Goal: Task Accomplishment & Management: Manage account settings

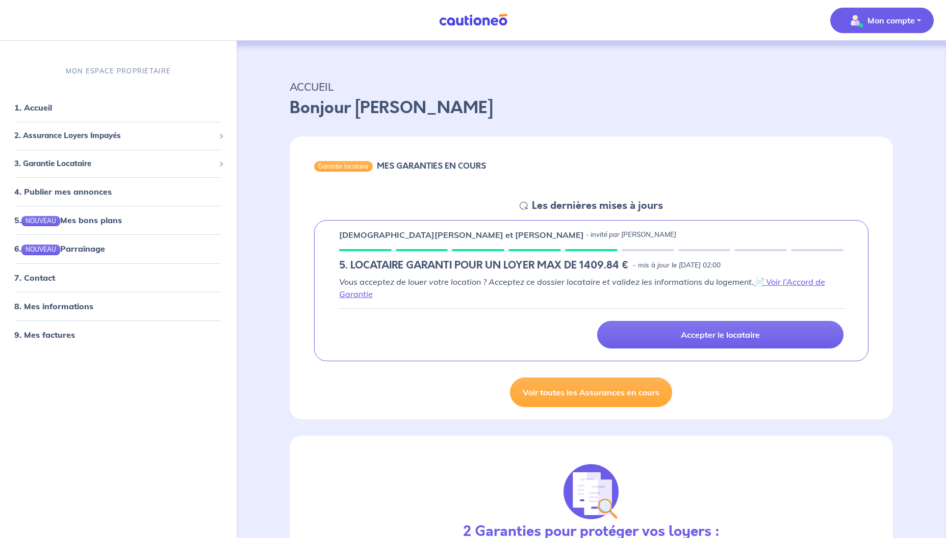
click at [902, 22] on p "Mon compte" at bounding box center [890, 20] width 47 height 12
click at [39, 102] on link "1. Accueil" at bounding box center [32, 107] width 37 height 10
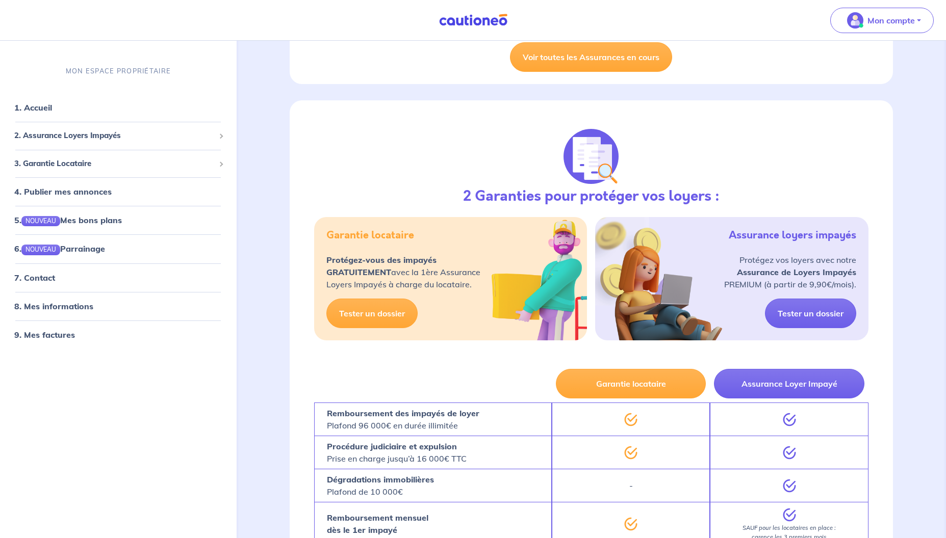
scroll to position [563, 0]
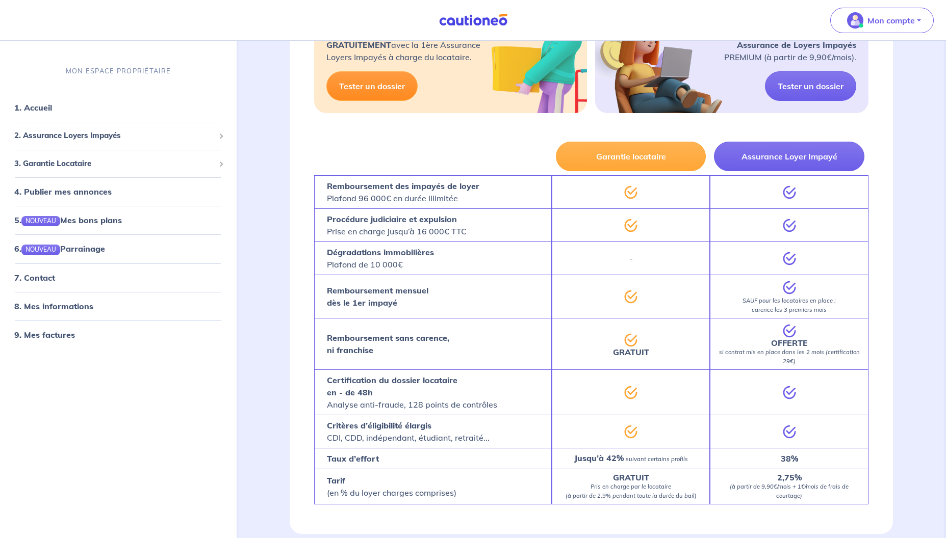
click at [369, 91] on link "Tester un dossier" at bounding box center [371, 86] width 91 height 30
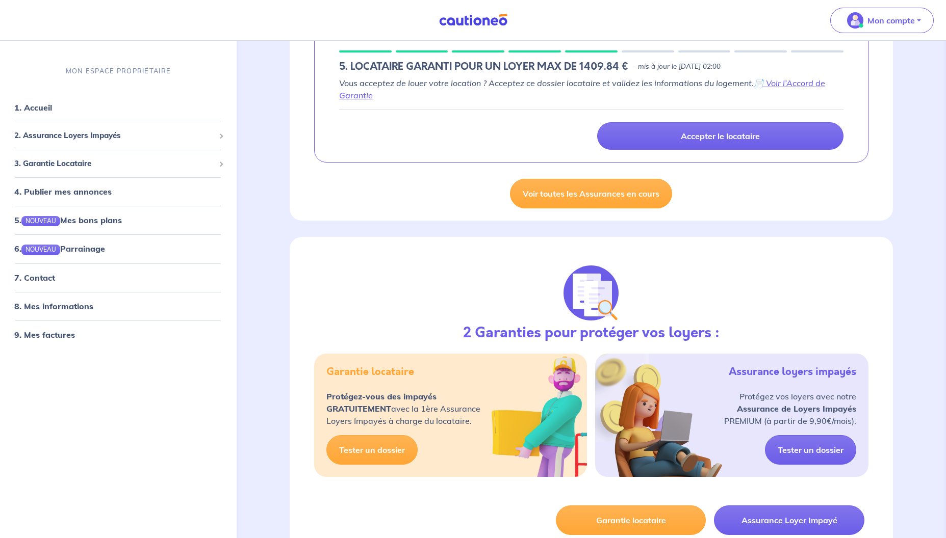
scroll to position [77, 0]
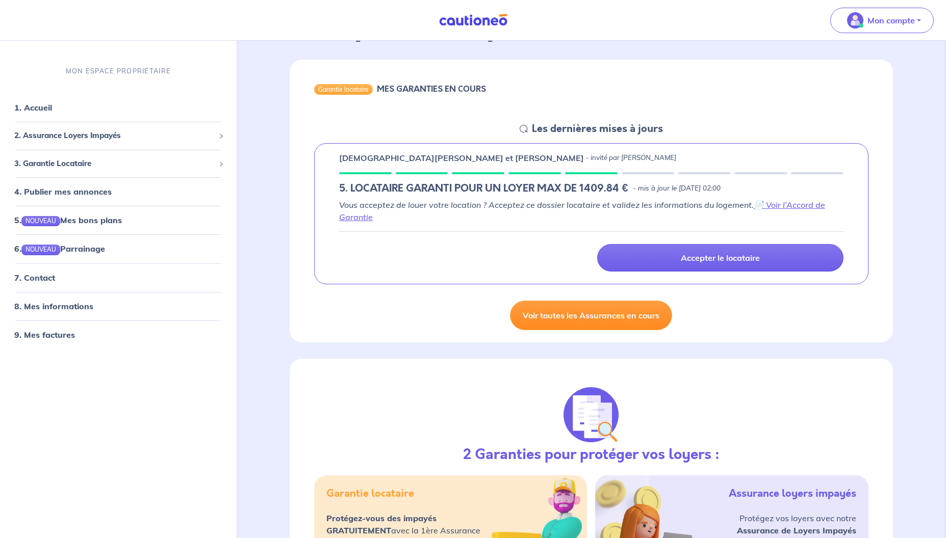
click at [554, 324] on link "Voir toutes les Assurances en cours" at bounding box center [591, 316] width 162 height 30
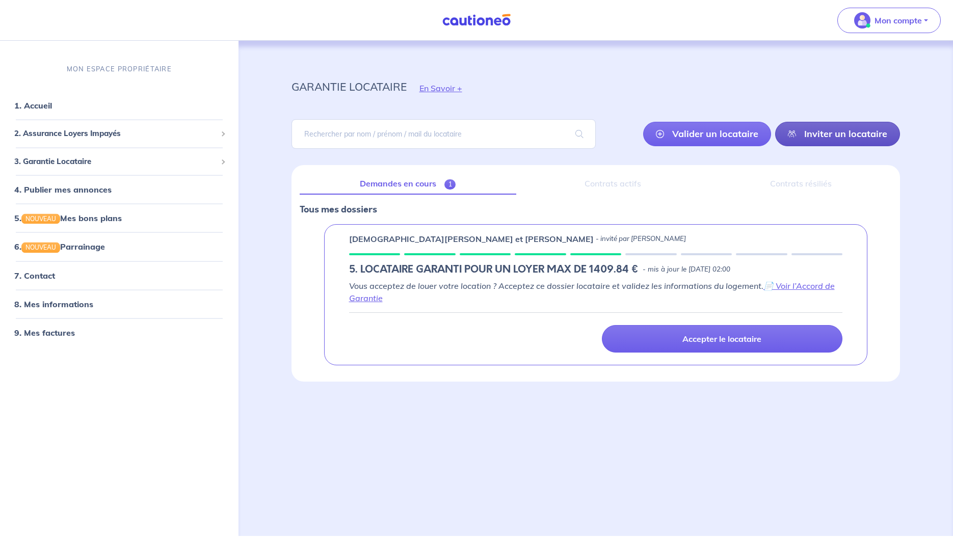
click at [844, 138] on link "Inviter un locataire" at bounding box center [837, 134] width 125 height 24
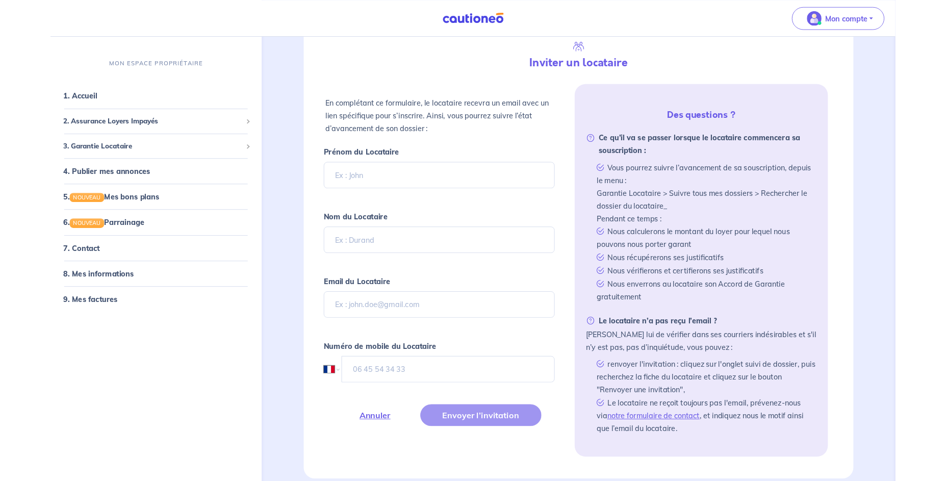
scroll to position [165, 0]
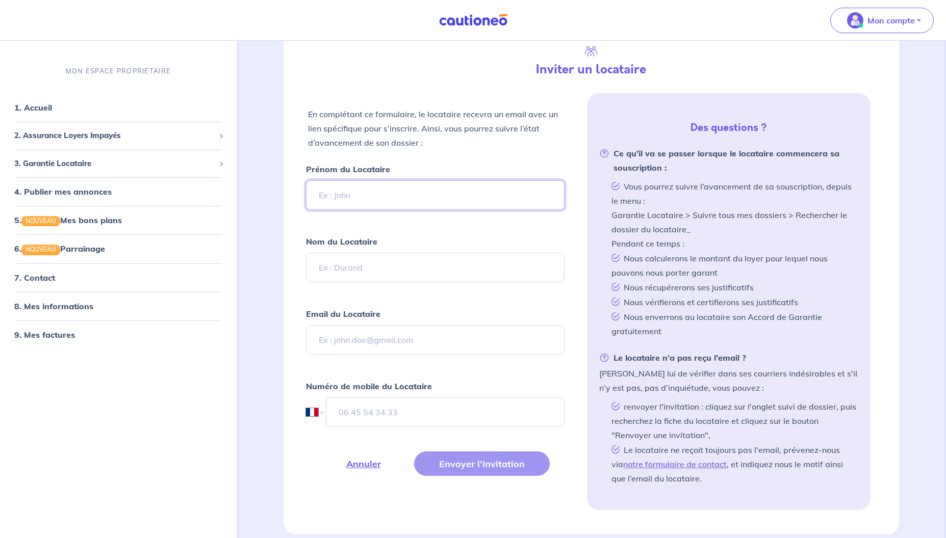
click at [355, 200] on input "Prénom du Locataire" at bounding box center [435, 195] width 259 height 30
click at [373, 266] on input "Nom du Locataire" at bounding box center [435, 268] width 259 height 30
click at [393, 343] on input "Email du Locataire" at bounding box center [435, 340] width 259 height 30
click at [389, 407] on input "tel" at bounding box center [445, 413] width 239 height 30
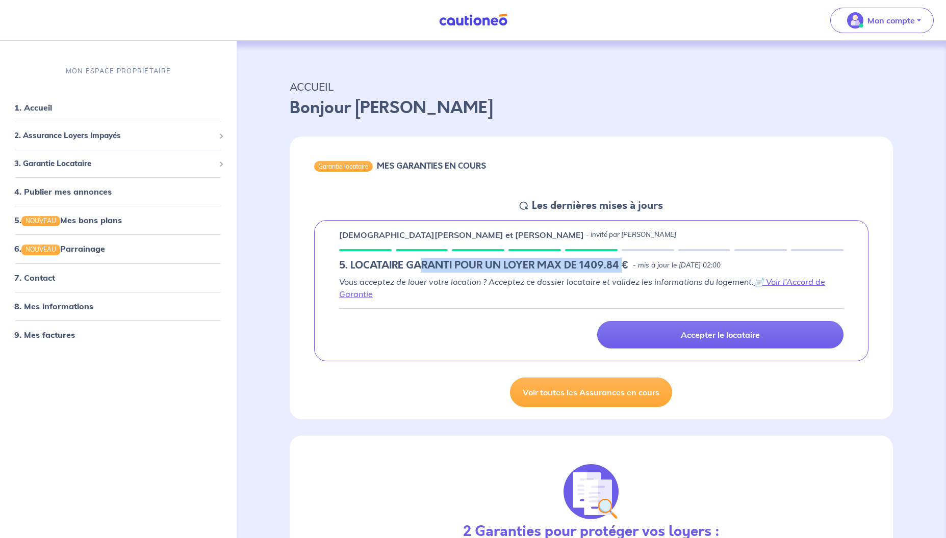
drag, startPoint x: 422, startPoint y: 265, endPoint x: 621, endPoint y: 262, distance: 199.9
click at [621, 262] on h5 "5. LOCATAIRE GARANTI POUR UN LOYER MAX DE 1409.84 €" at bounding box center [484, 265] width 290 height 12
click at [895, 14] on p "Mon compte" at bounding box center [890, 20] width 47 height 12
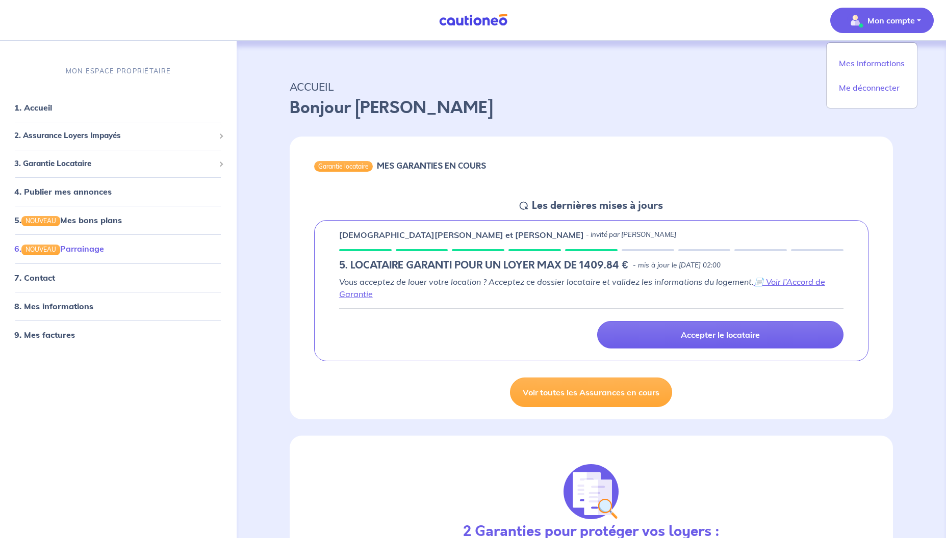
click at [83, 238] on li "6. NOUVEAU Parrainage" at bounding box center [118, 249] width 228 height 29
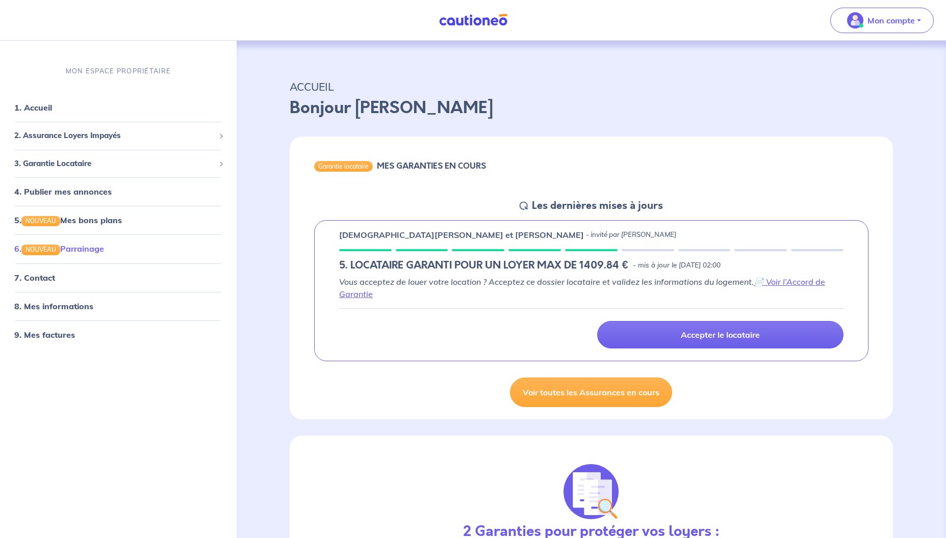
click at [86, 246] on link "6. NOUVEAU Parrainage" at bounding box center [59, 249] width 90 height 10
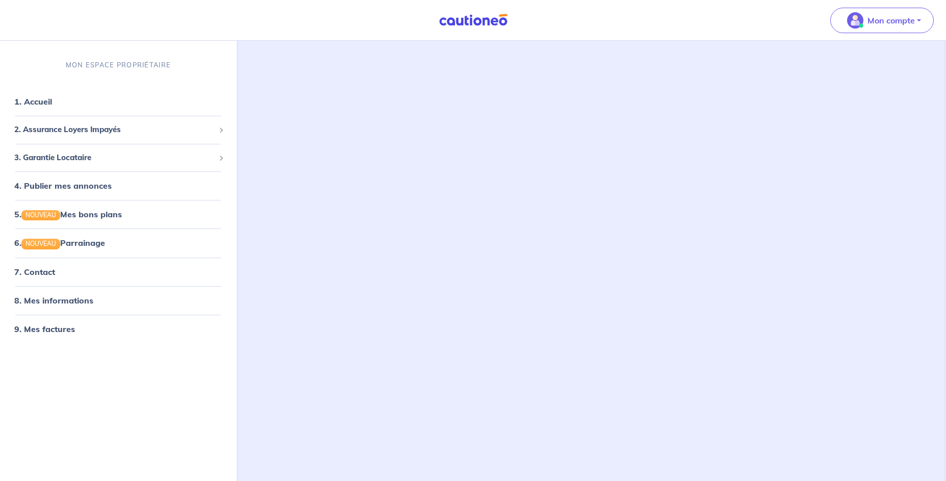
scroll to position [28, 0]
click at [43, 107] on link "1. Accueil" at bounding box center [32, 101] width 37 height 10
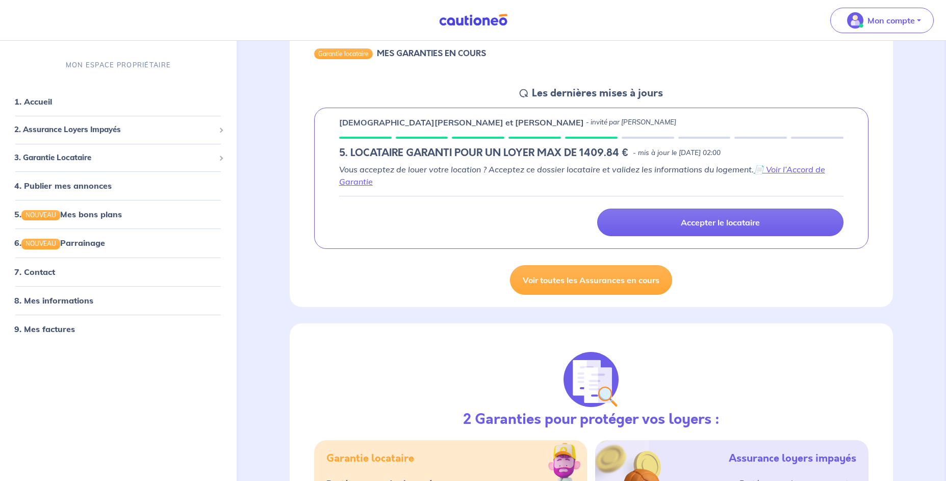
scroll to position [322, 0]
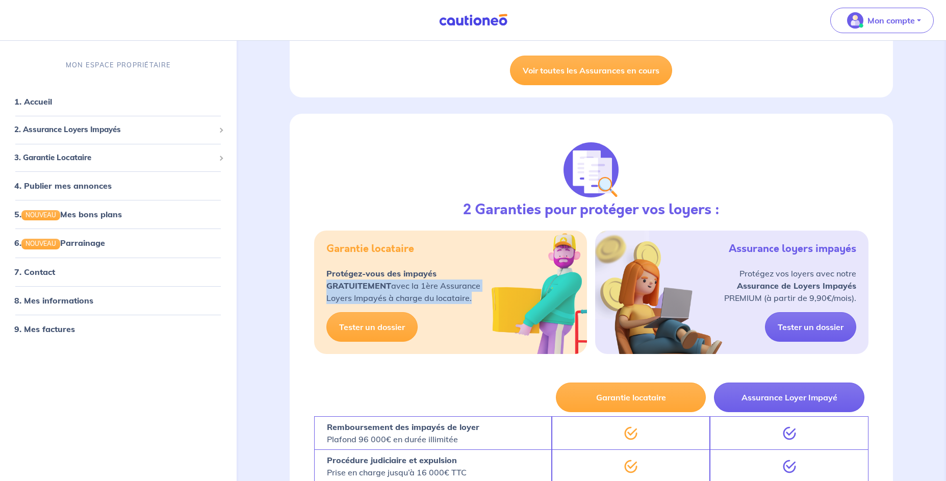
drag, startPoint x: 325, startPoint y: 289, endPoint x: 488, endPoint y: 302, distance: 164.2
click at [488, 302] on div "Garantie locataire Protégez-vous des impayés GRATUITEMENT avec la 1ère Assuranc…" at bounding box center [450, 291] width 273 height 123
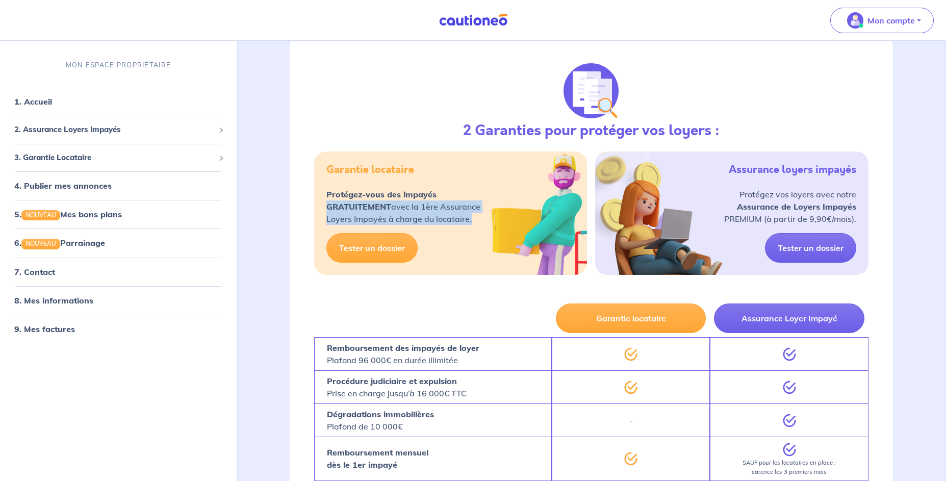
scroll to position [655, 0]
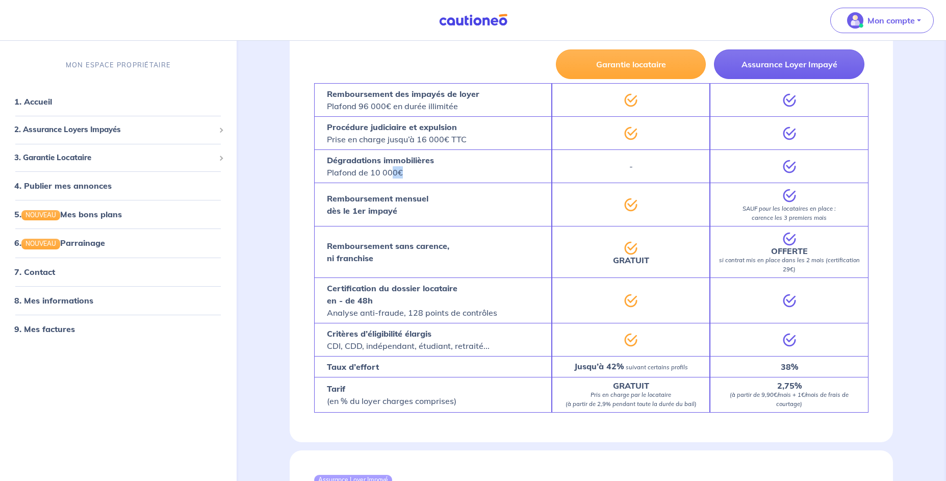
drag, startPoint x: 393, startPoint y: 168, endPoint x: 423, endPoint y: 169, distance: 29.6
click at [423, 169] on p "Dégradations immobilières Plafond de 10 000€" at bounding box center [380, 166] width 107 height 24
drag, startPoint x: 625, startPoint y: 94, endPoint x: 643, endPoint y: 377, distance: 283.0
click at [642, 346] on div "Garantie locataire Assurance Loyer Impayé Remboursement des impayés de loyer Pl…" at bounding box center [591, 231] width 554 height 372
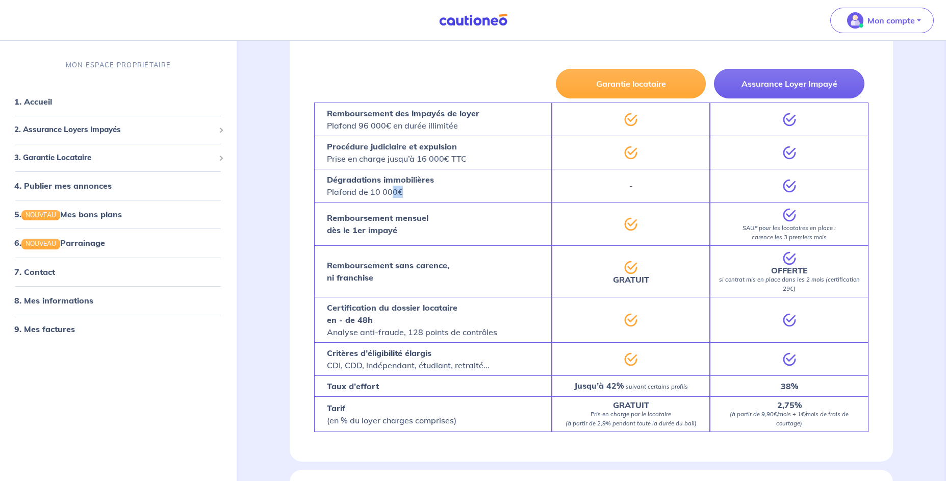
scroll to position [629, 0]
